Goal: Navigation & Orientation: Find specific page/section

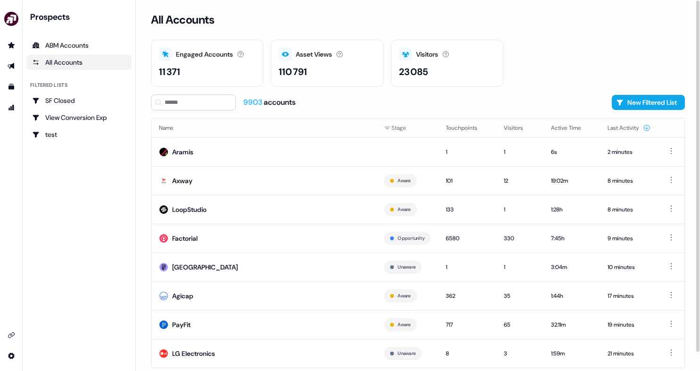
click at [83, 93] on link "SF Closed" at bounding box center [78, 100] width 105 height 15
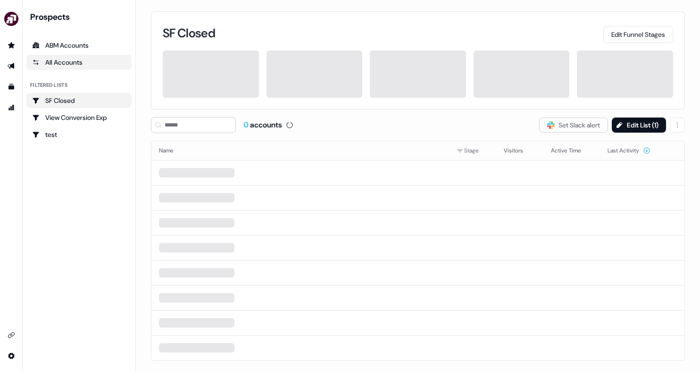
click at [68, 63] on div "All Accounts" at bounding box center [79, 62] width 94 height 9
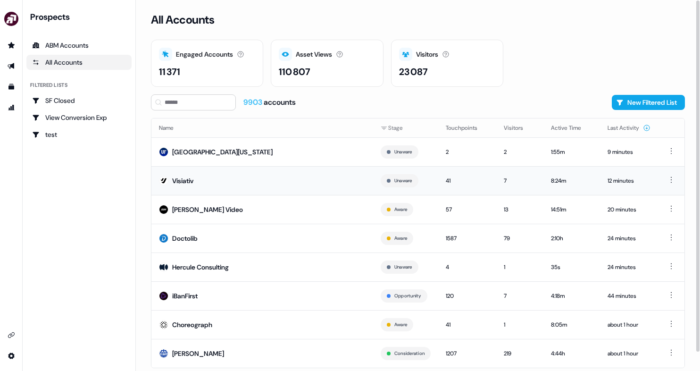
click at [337, 183] on td "Visiativ" at bounding box center [263, 180] width 222 height 29
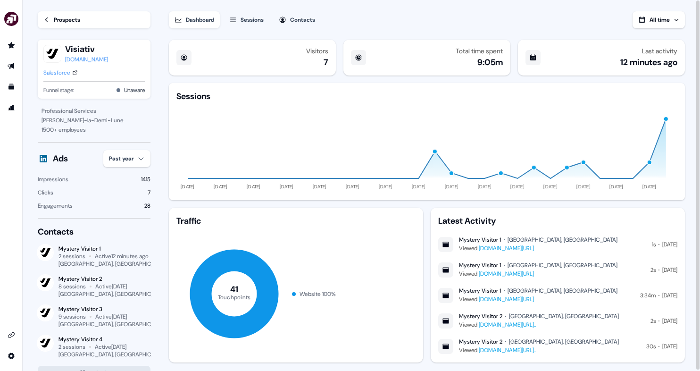
click at [57, 16] on div "Prospects" at bounding box center [67, 19] width 26 height 9
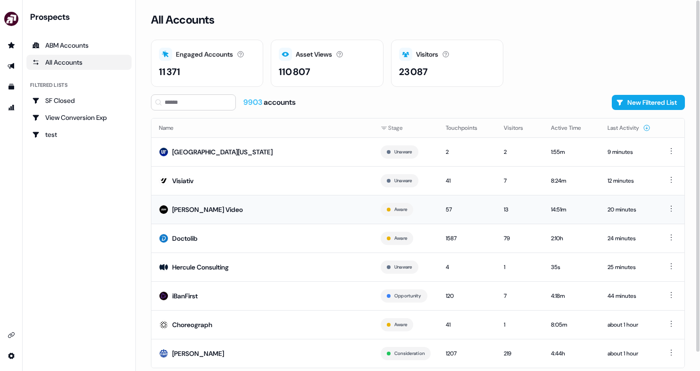
click at [281, 210] on td "[PERSON_NAME] Video" at bounding box center [263, 209] width 222 height 29
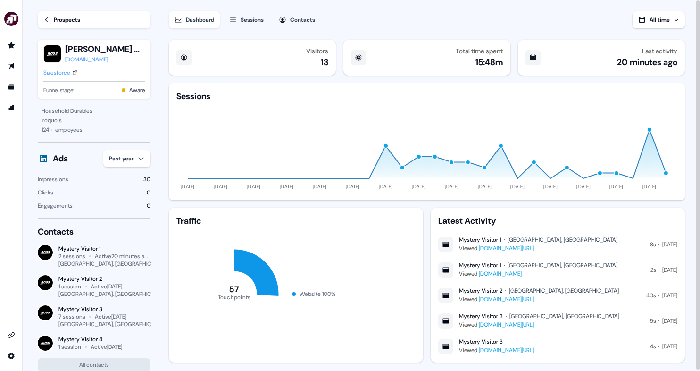
scroll to position [17, 0]
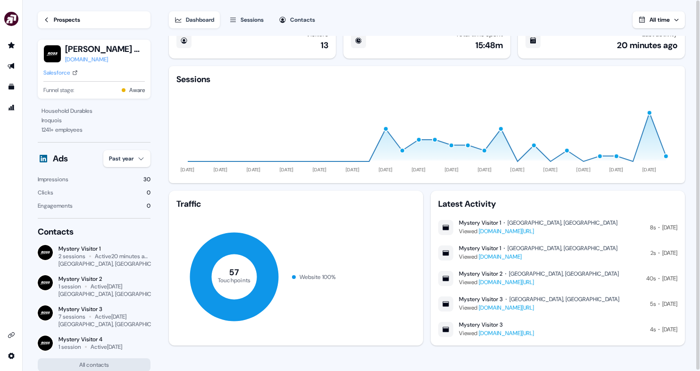
click at [83, 17] on link "Prospects" at bounding box center [94, 19] width 113 height 17
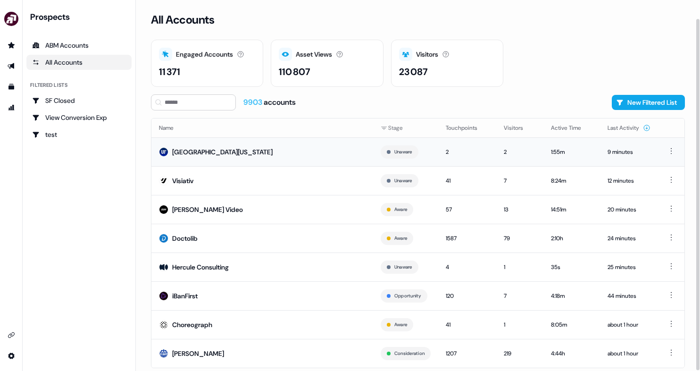
scroll to position [19, 0]
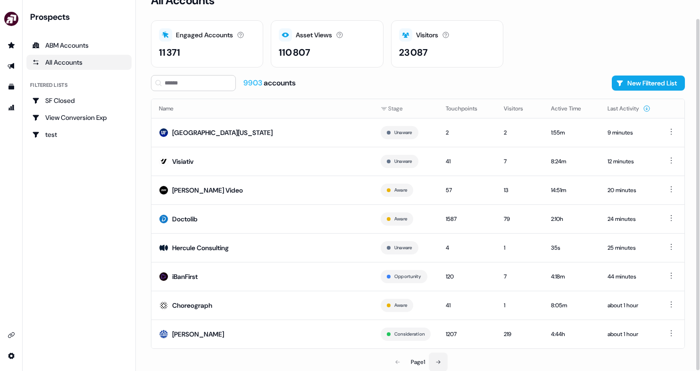
click at [440, 363] on icon at bounding box center [439, 362] width 6 height 6
